Goal: Task Accomplishment & Management: Manage account settings

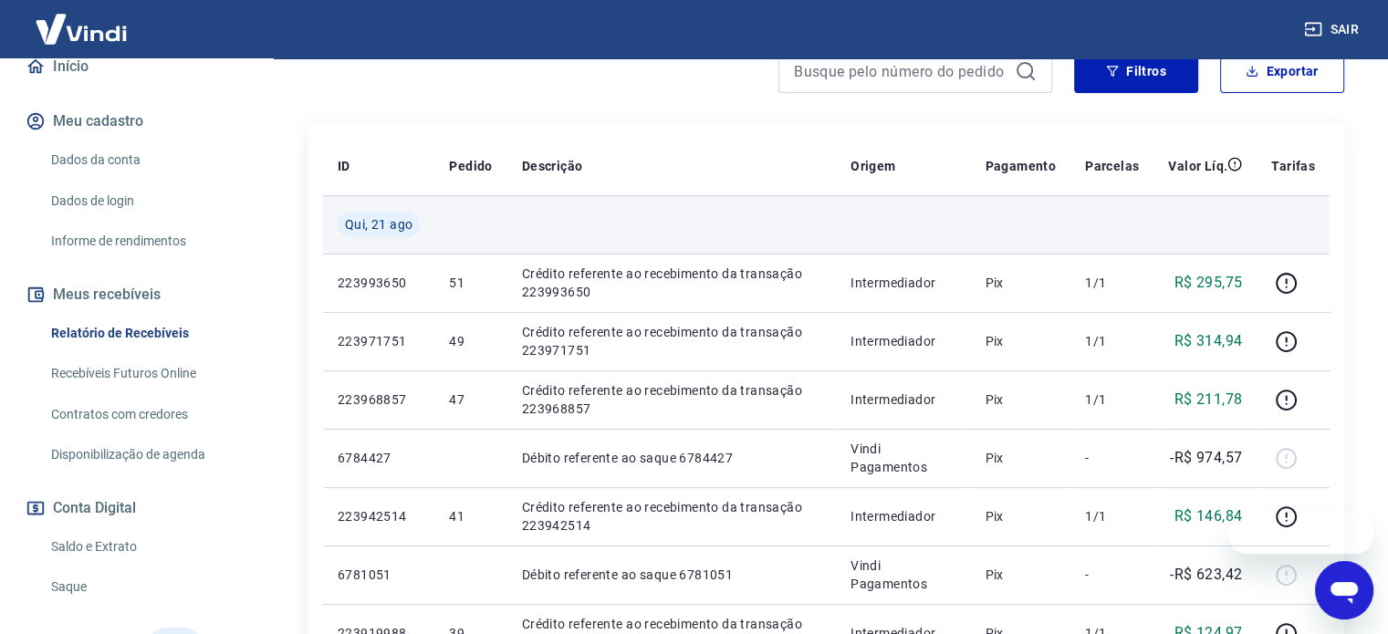
scroll to position [274, 0]
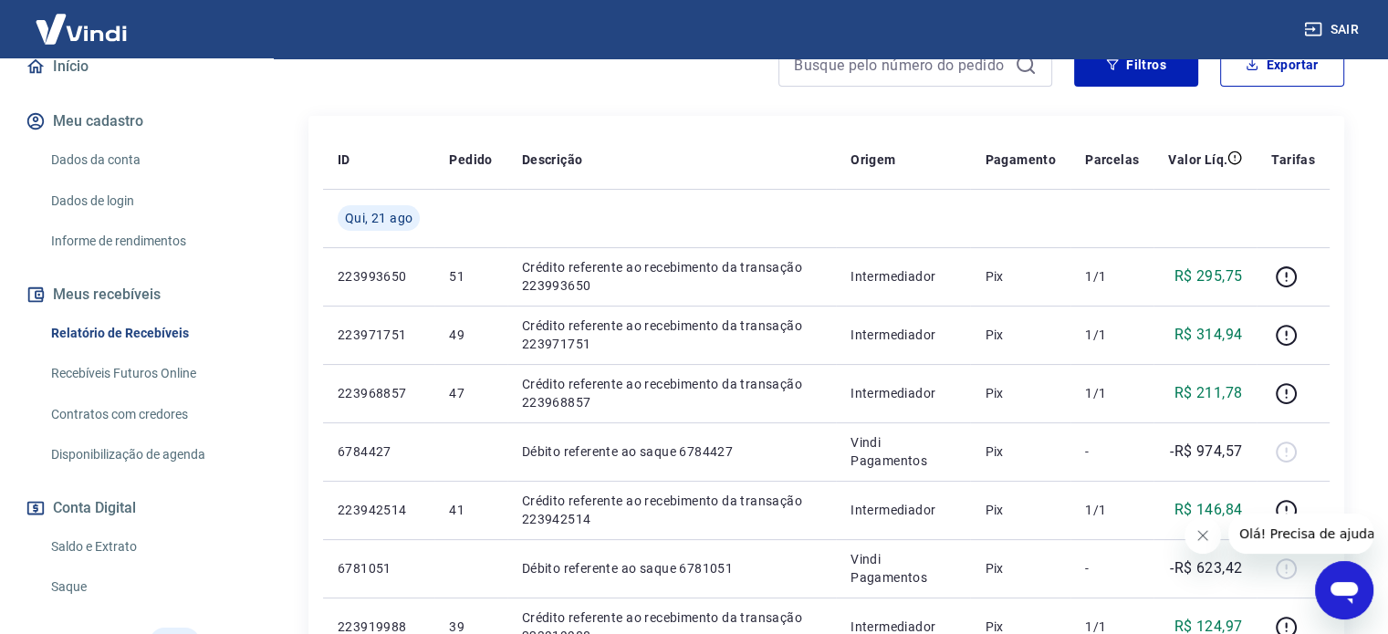
click at [111, 331] on link "Relatório de Recebíveis" at bounding box center [147, 333] width 207 height 37
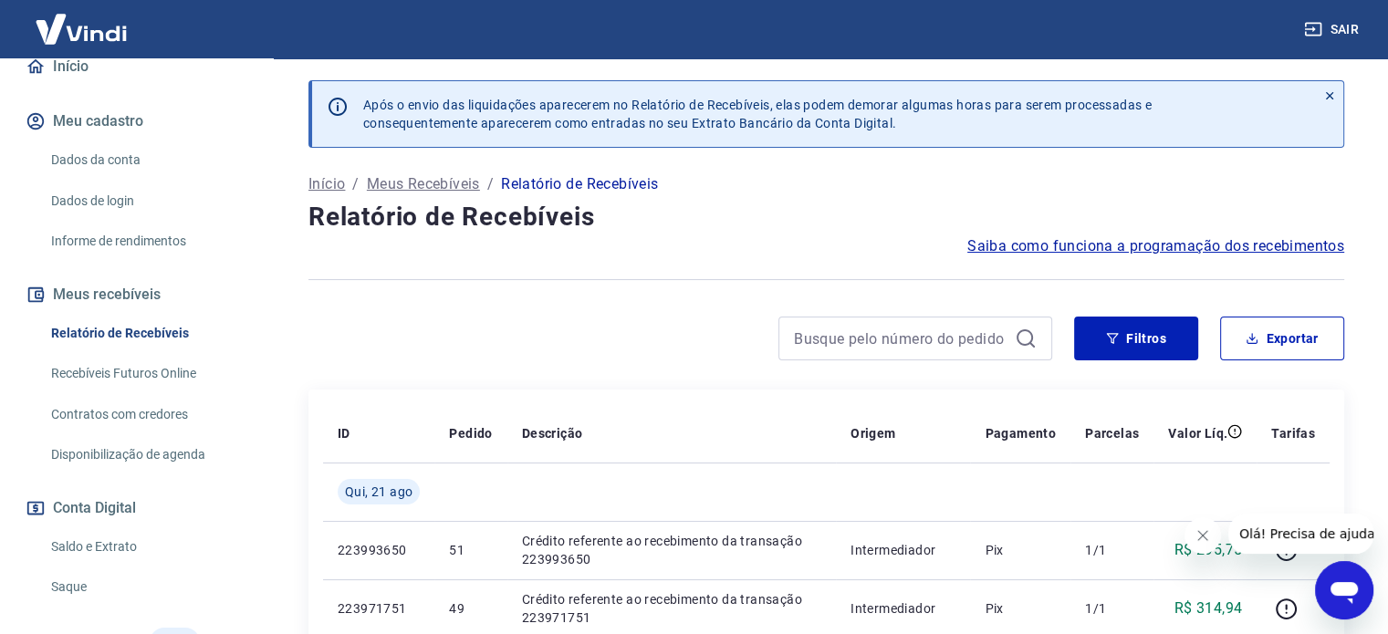
click at [120, 293] on button "Meus recebíveis" at bounding box center [136, 295] width 229 height 40
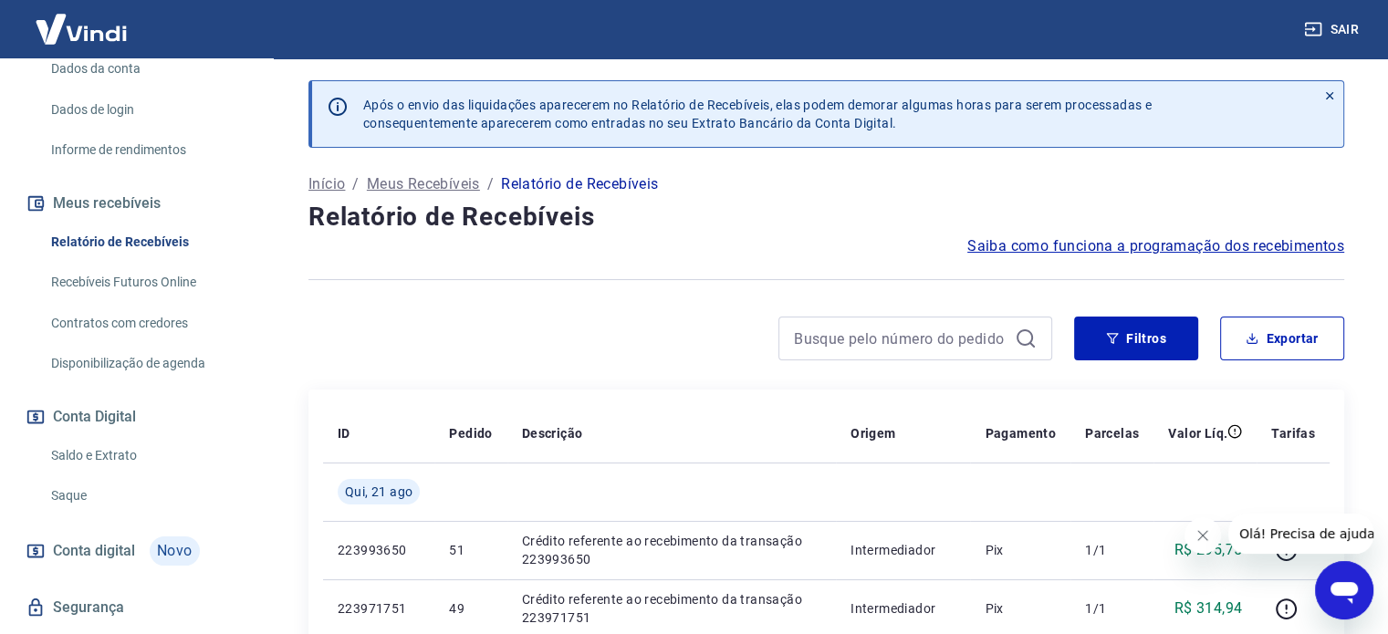
click at [131, 288] on link "Recebíveis Futuros Online" at bounding box center [147, 282] width 207 height 37
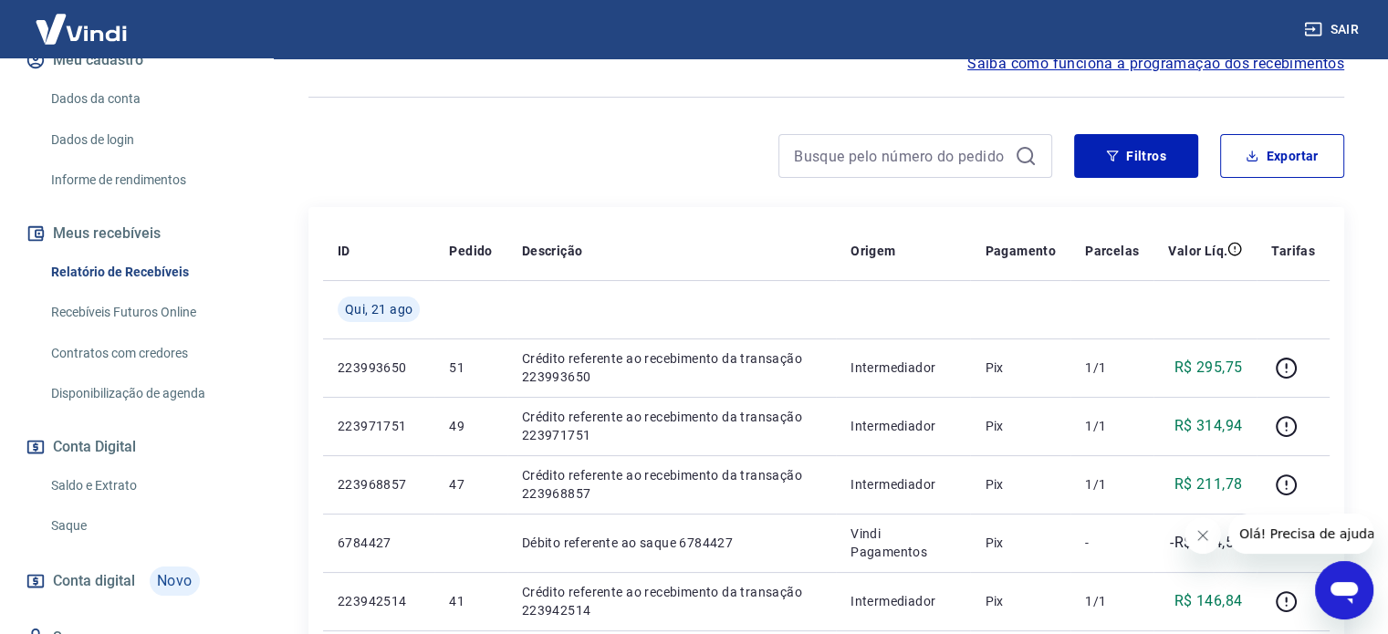
scroll to position [139, 0]
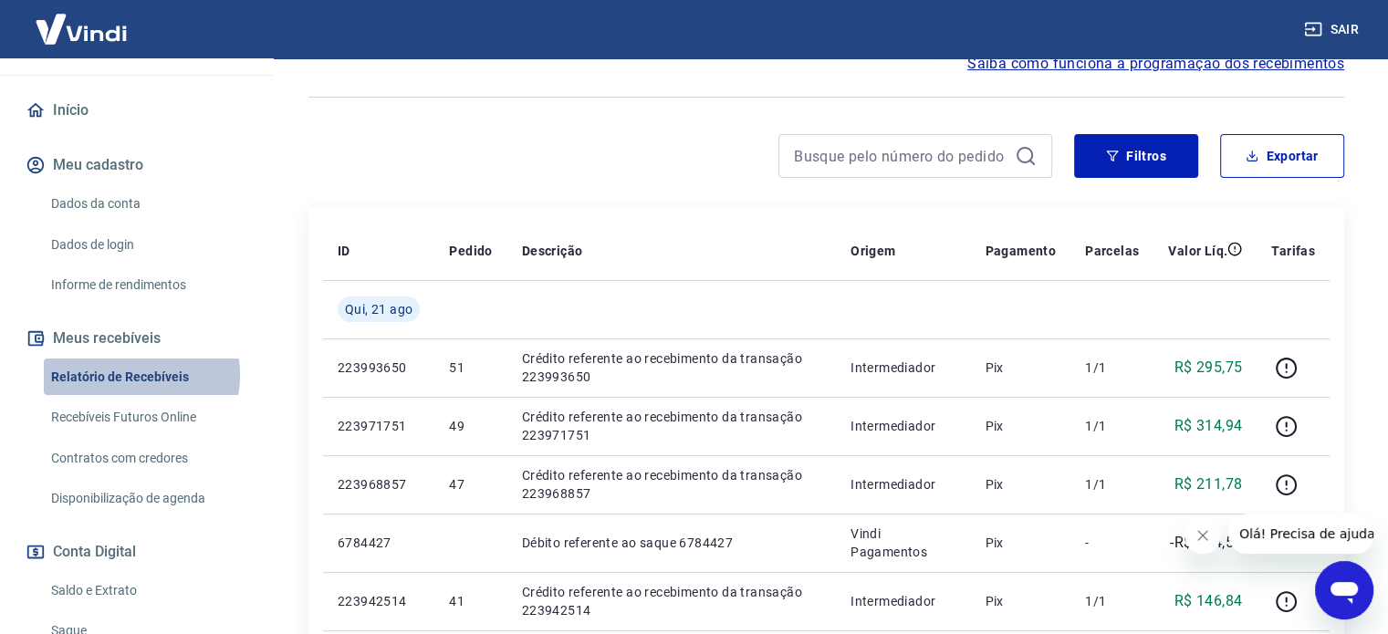
click at [130, 373] on link "Relatório de Recebíveis" at bounding box center [147, 377] width 207 height 37
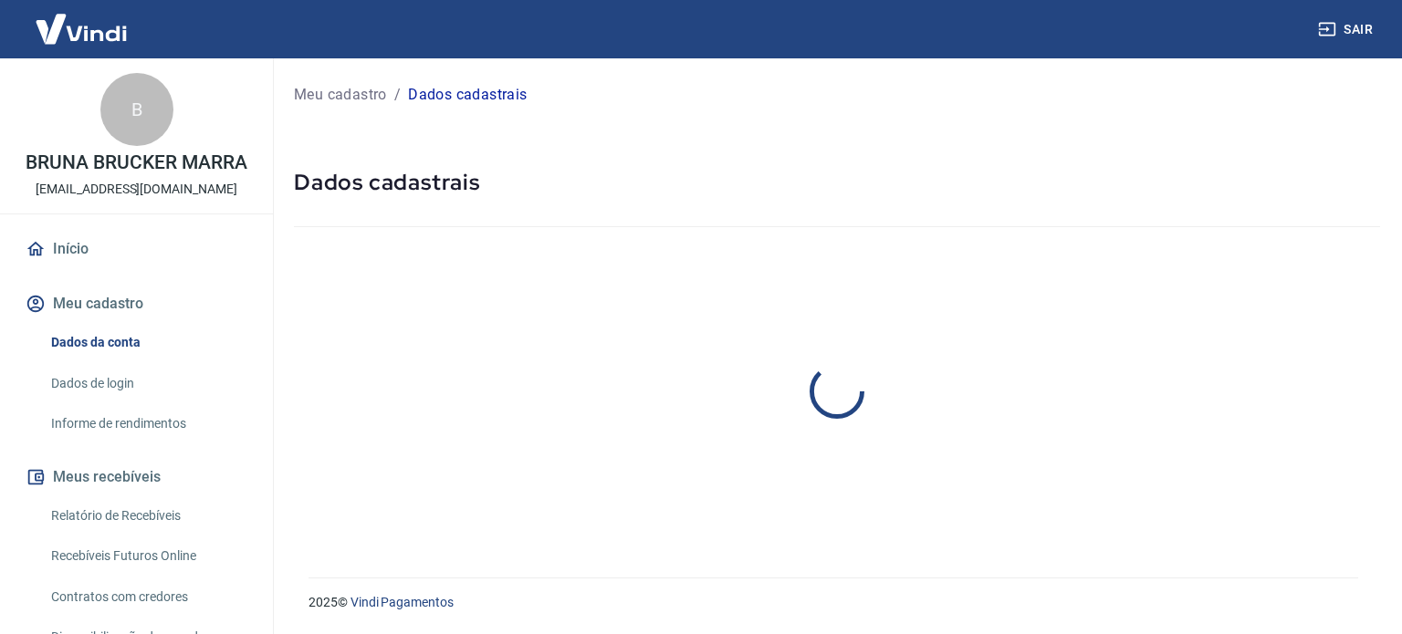
select select "RS"
select select "business"
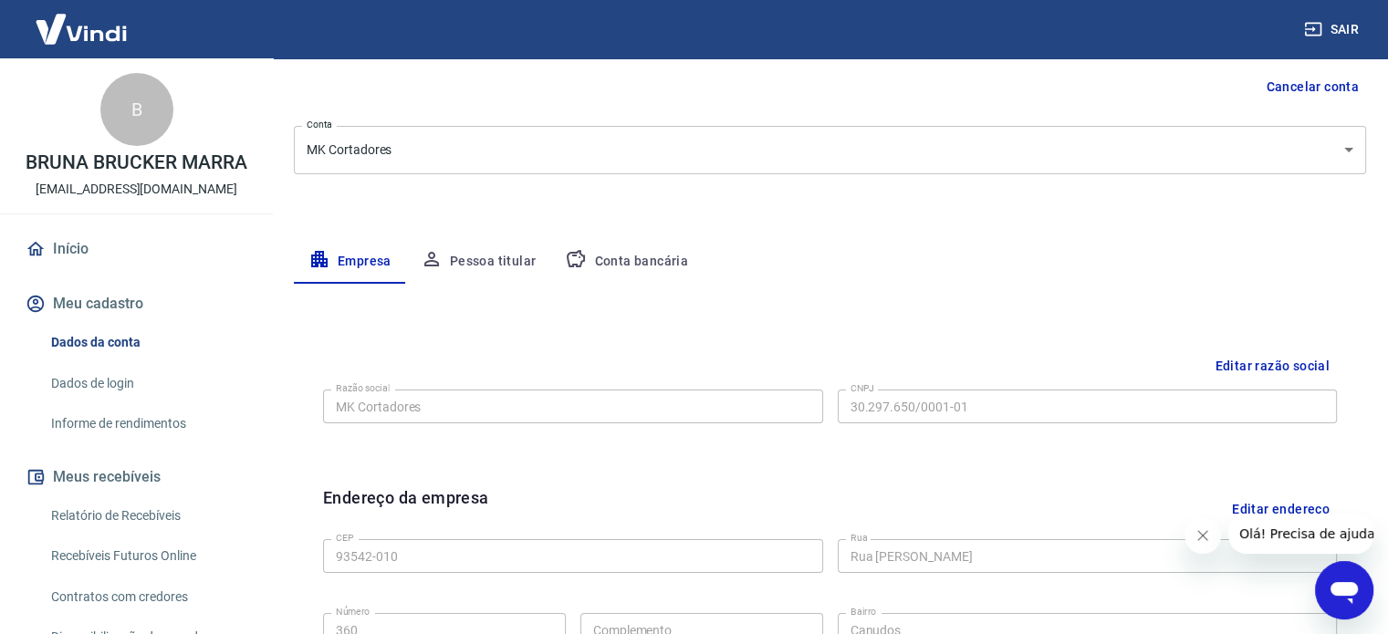
scroll to position [183, 0]
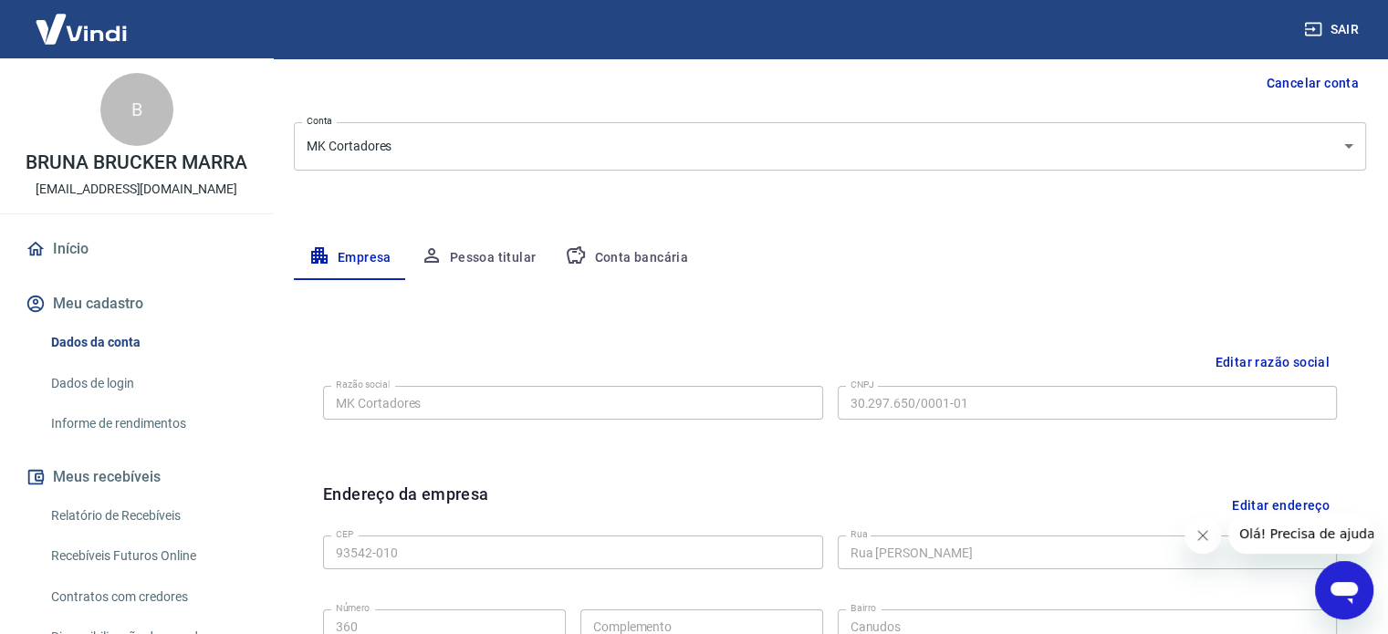
click at [397, 148] on body "Sair B BRUNA BRUCKER MARRA [EMAIL_ADDRESS][DOMAIN_NAME] Início Meu cadastro Dad…" at bounding box center [694, 134] width 1388 height 634
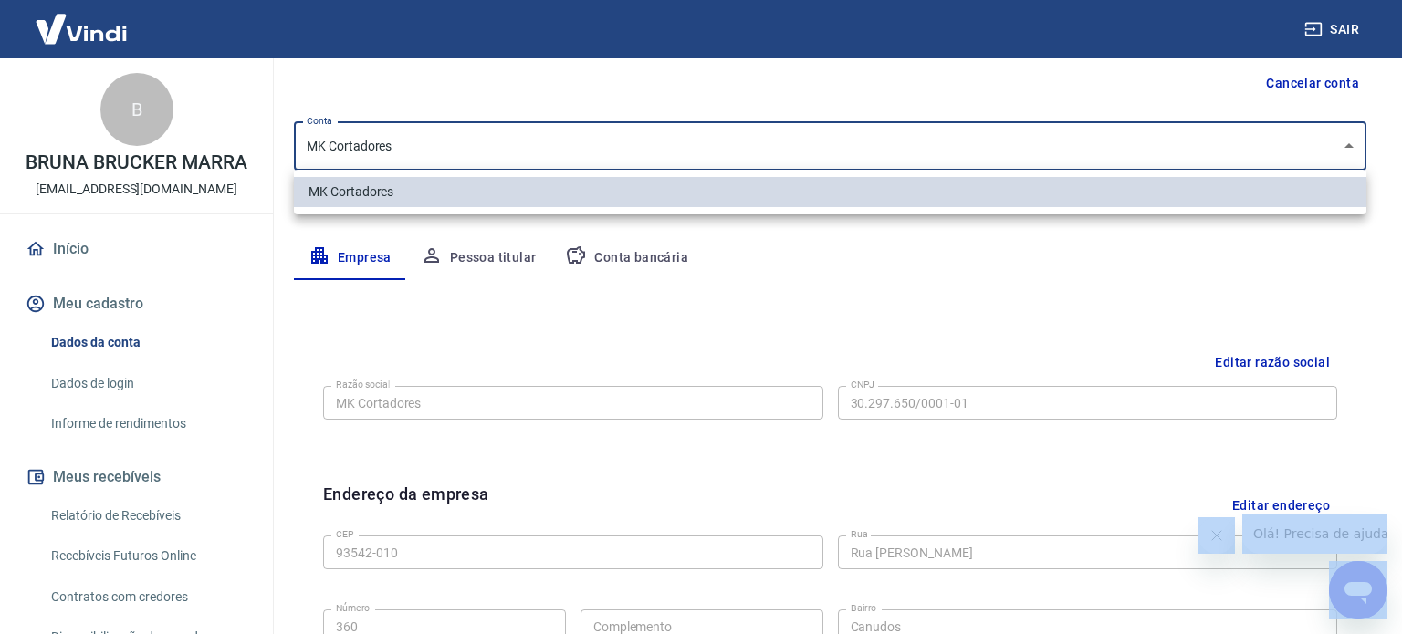
click at [397, 148] on div at bounding box center [701, 317] width 1402 height 634
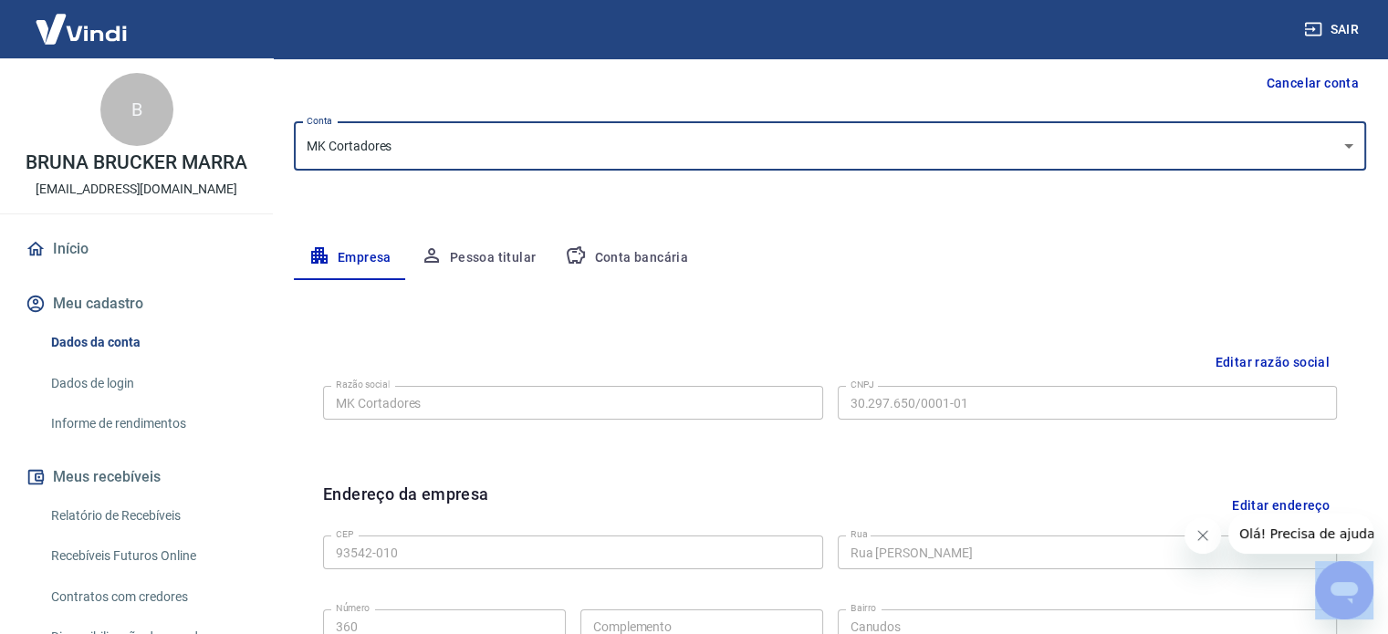
click at [397, 148] on div at bounding box center [694, 317] width 1388 height 634
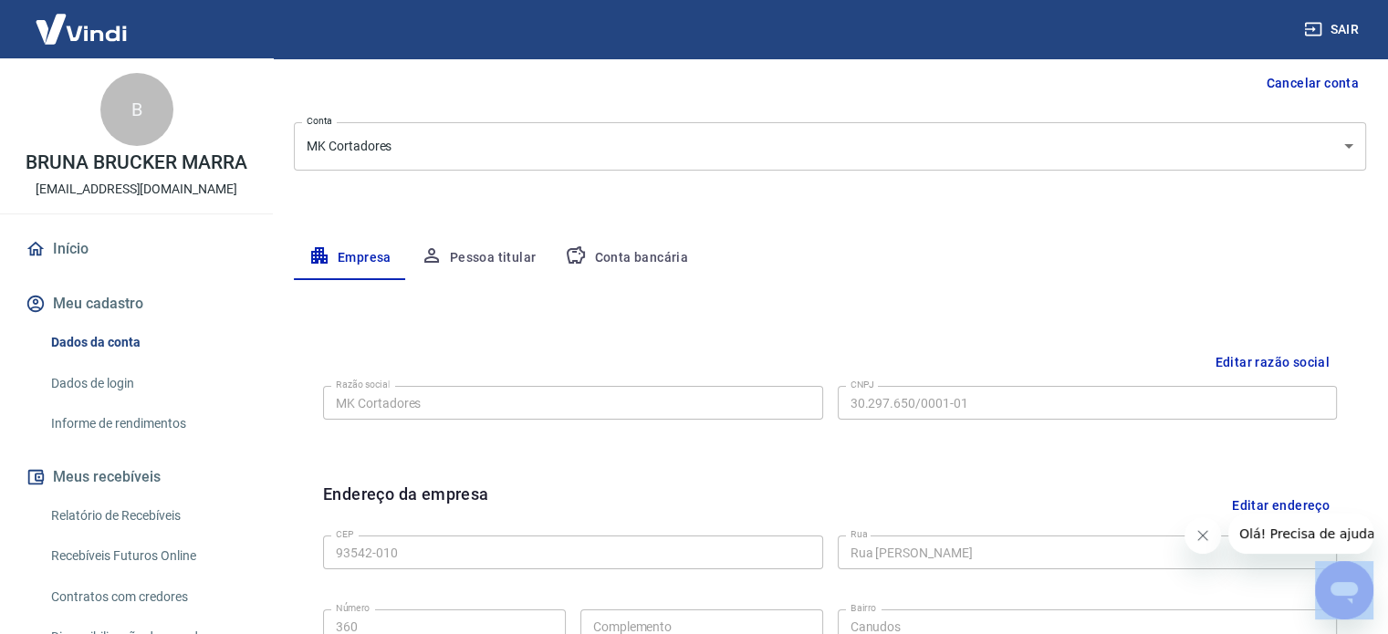
click at [397, 148] on body "Sair B BRUNA BRUCKER MARRA [EMAIL_ADDRESS][DOMAIN_NAME] Início Meu cadastro Dad…" at bounding box center [694, 134] width 1388 height 634
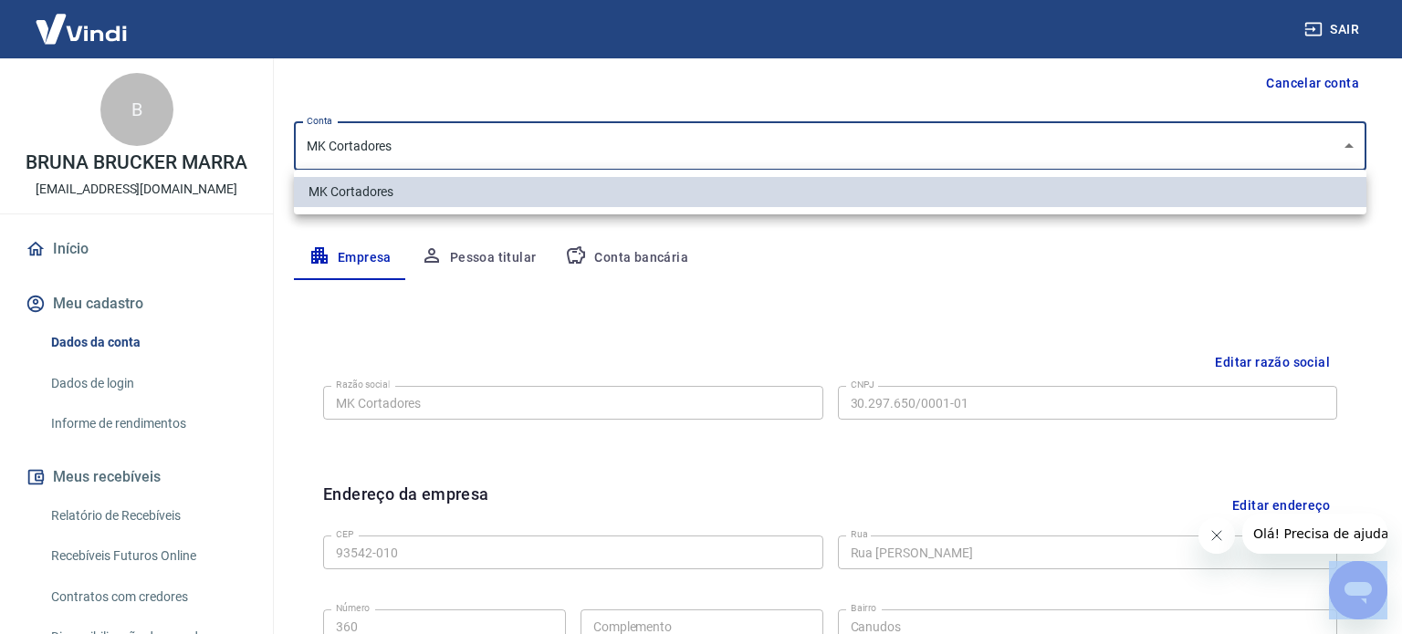
click at [411, 403] on div at bounding box center [701, 317] width 1402 height 634
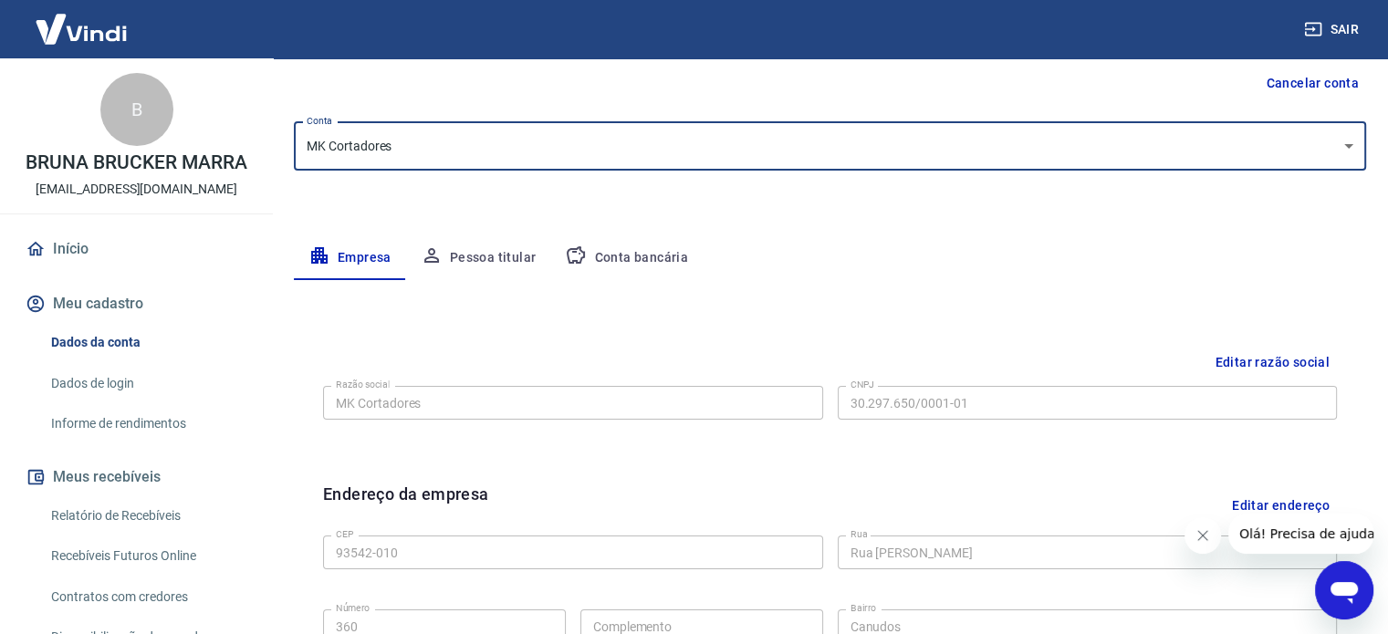
click at [1287, 369] on button "Editar razão social" at bounding box center [1273, 363] width 130 height 34
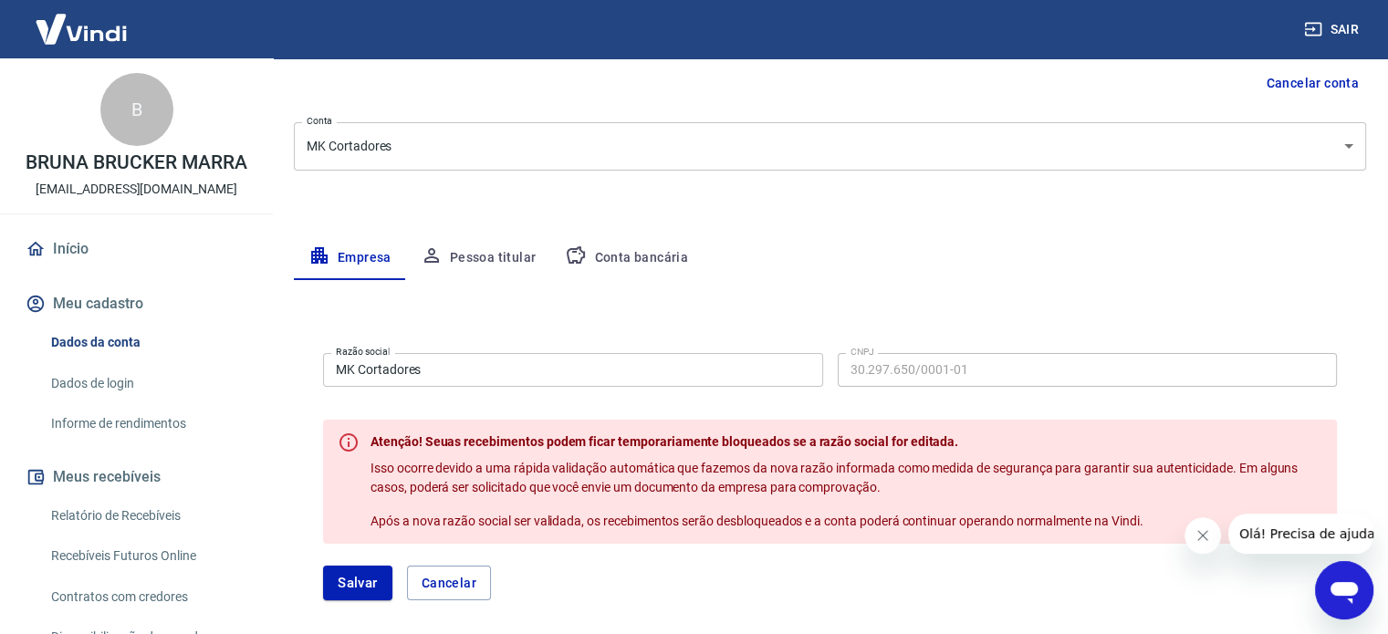
click at [543, 365] on input "MK Cortadores" at bounding box center [573, 370] width 500 height 34
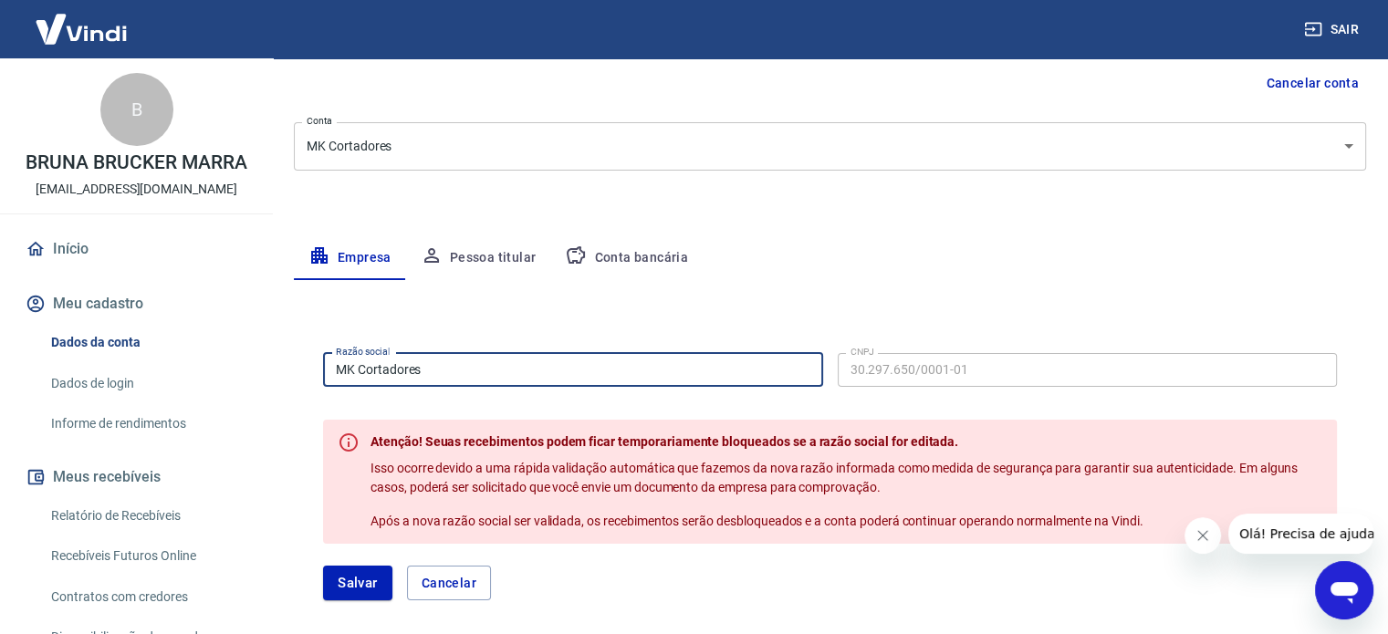
click at [543, 365] on input "MK Cortadores" at bounding box center [573, 370] width 500 height 34
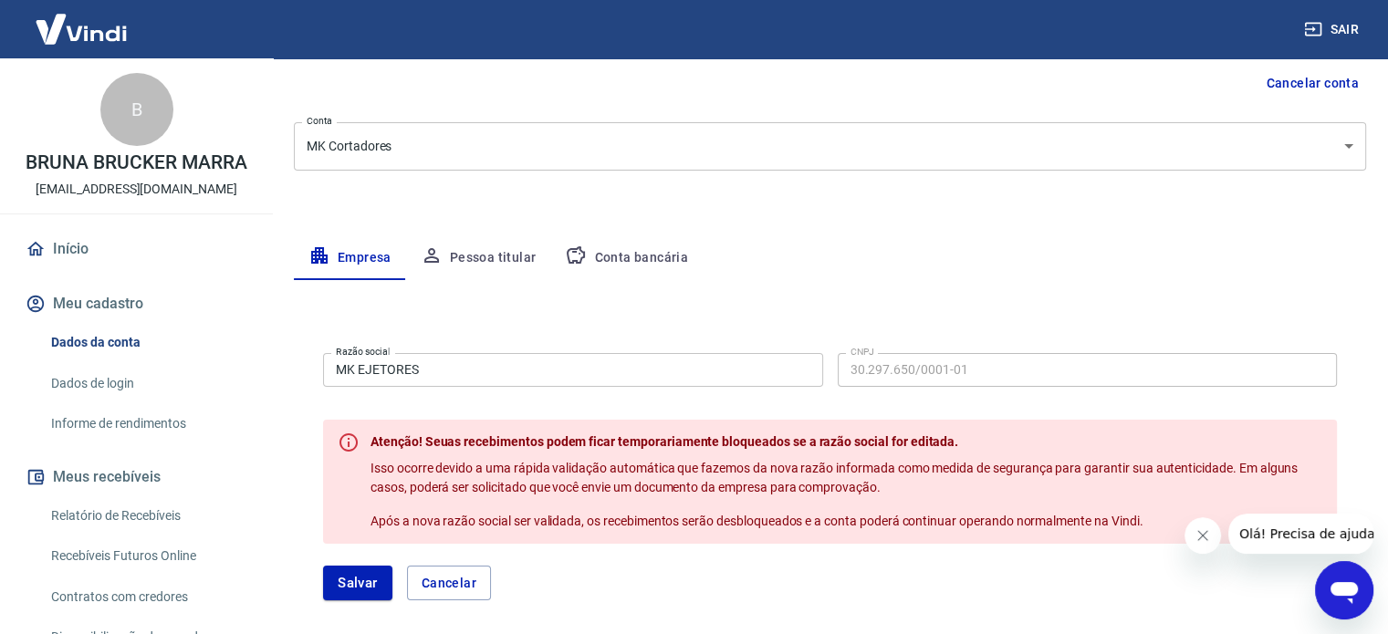
click at [869, 262] on div "Empresa Pessoa titular Conta bancária" at bounding box center [830, 258] width 1072 height 44
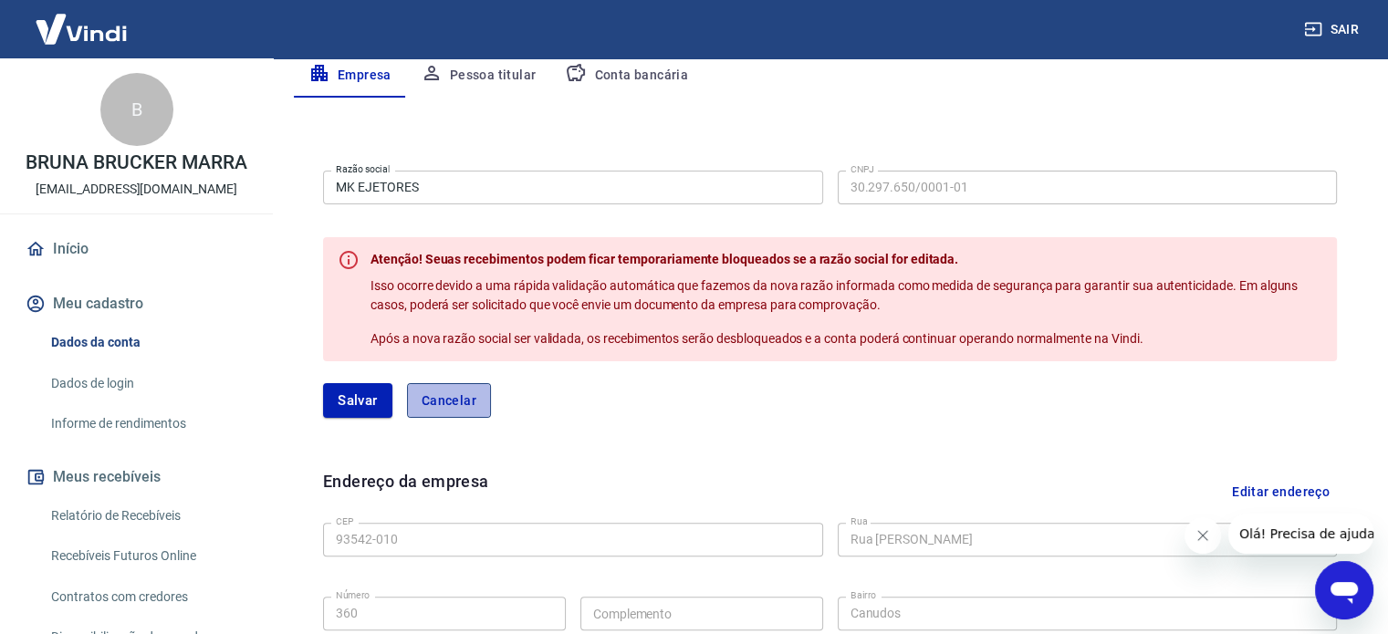
click at [464, 397] on button "Cancelar" at bounding box center [449, 400] width 84 height 35
type input "MK Cortadores"
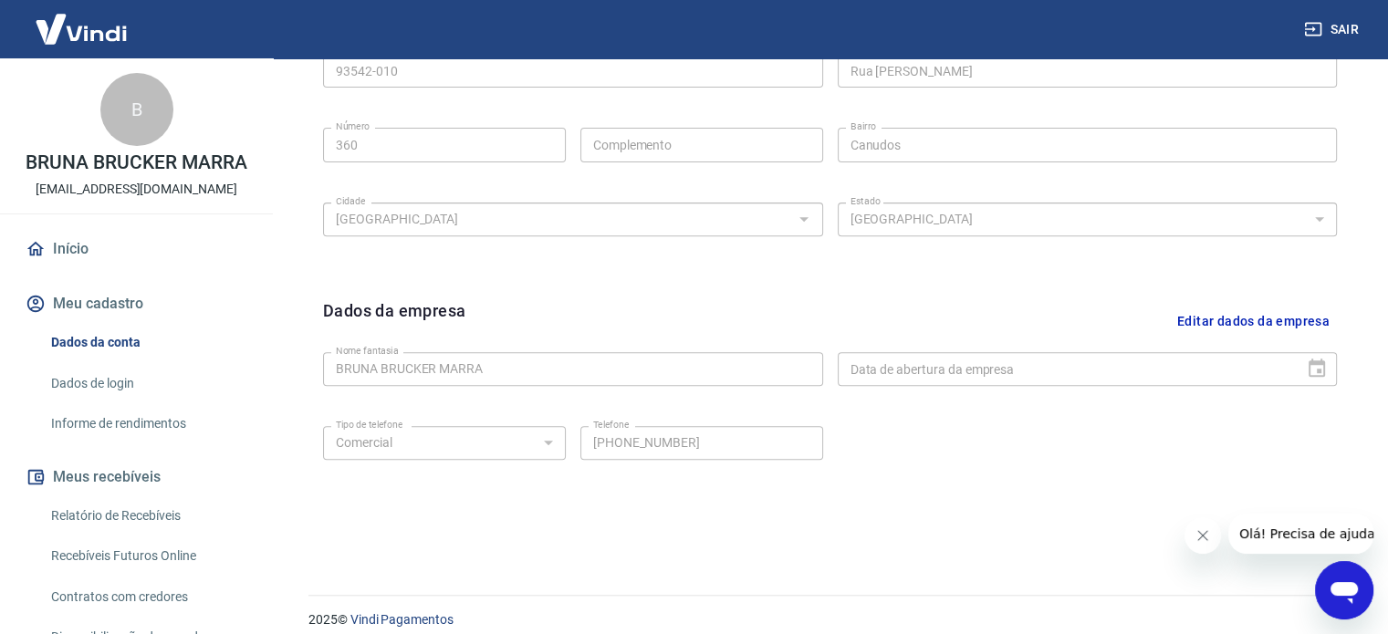
scroll to position [681, 0]
